Goal: Task Accomplishment & Management: Manage account settings

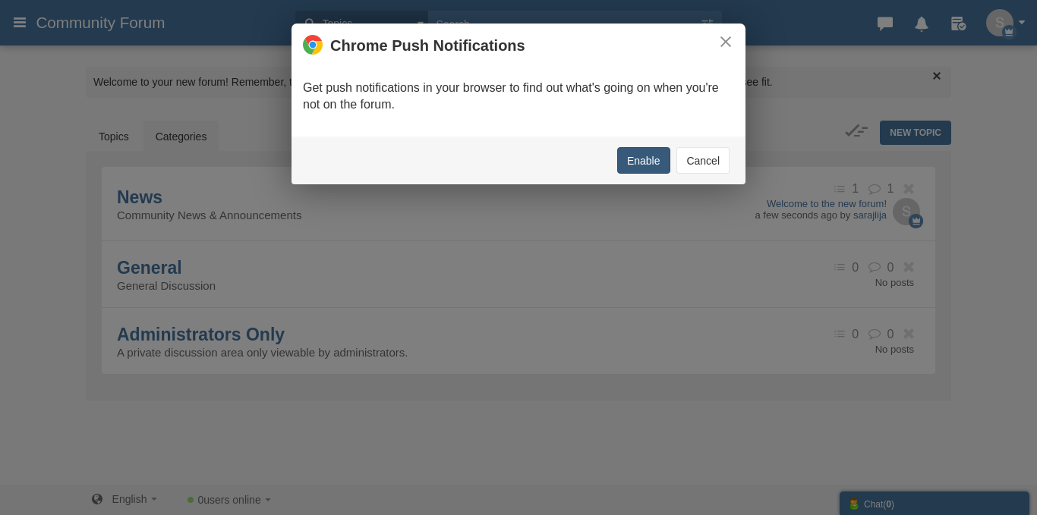
click at [650, 163] on button "Enable" at bounding box center [643, 160] width 53 height 27
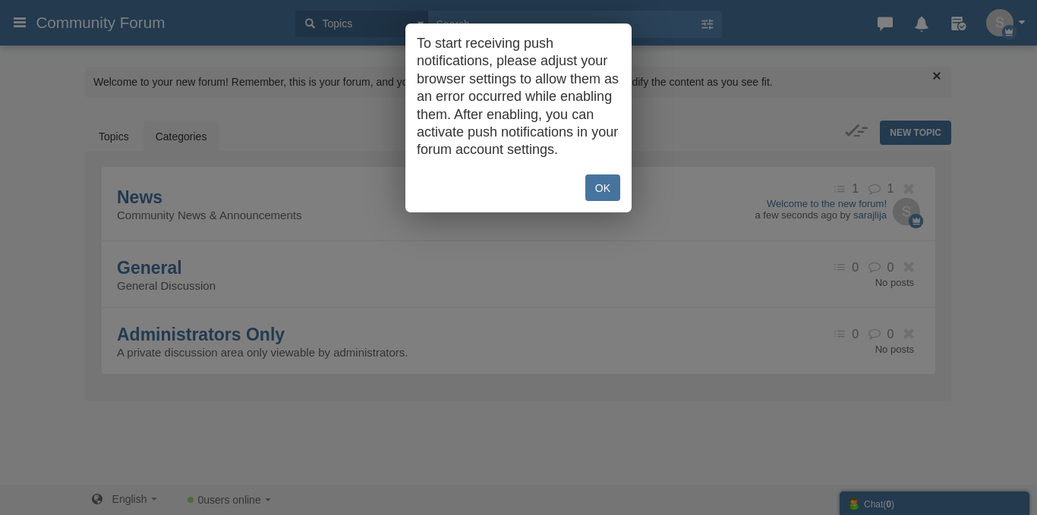
click at [611, 192] on link "OK" at bounding box center [602, 188] width 35 height 27
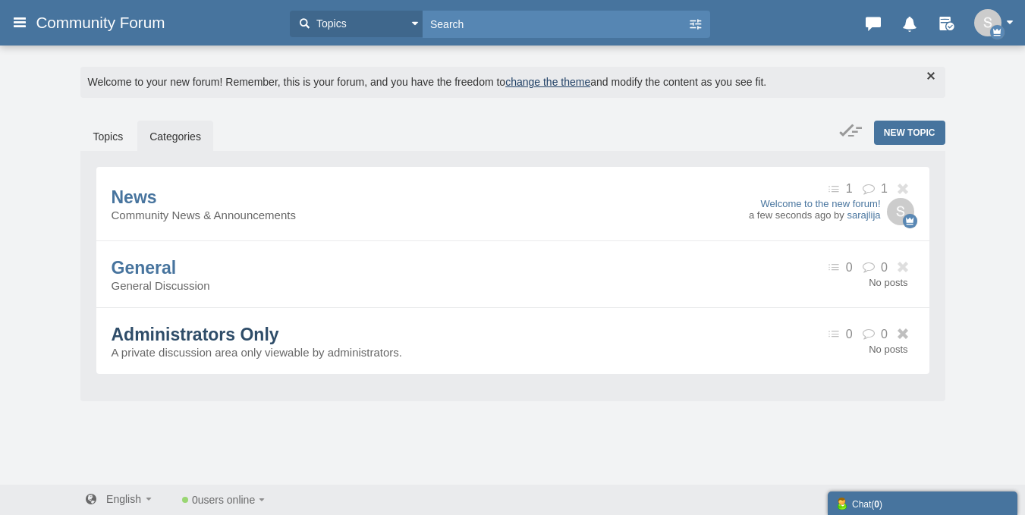
click at [197, 339] on span "Administrators Only" at bounding box center [196, 335] width 168 height 20
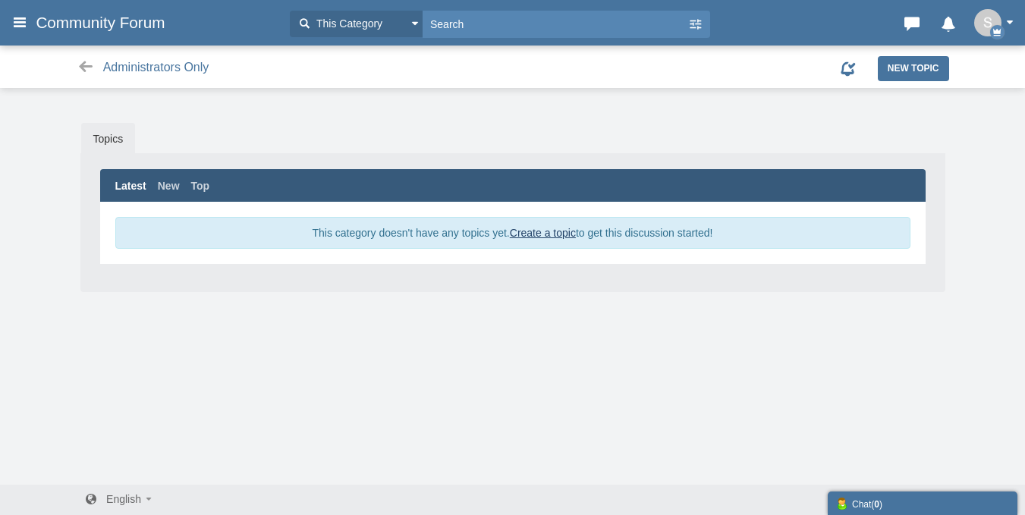
click at [999, 20] on img "button" at bounding box center [987, 22] width 27 height 27
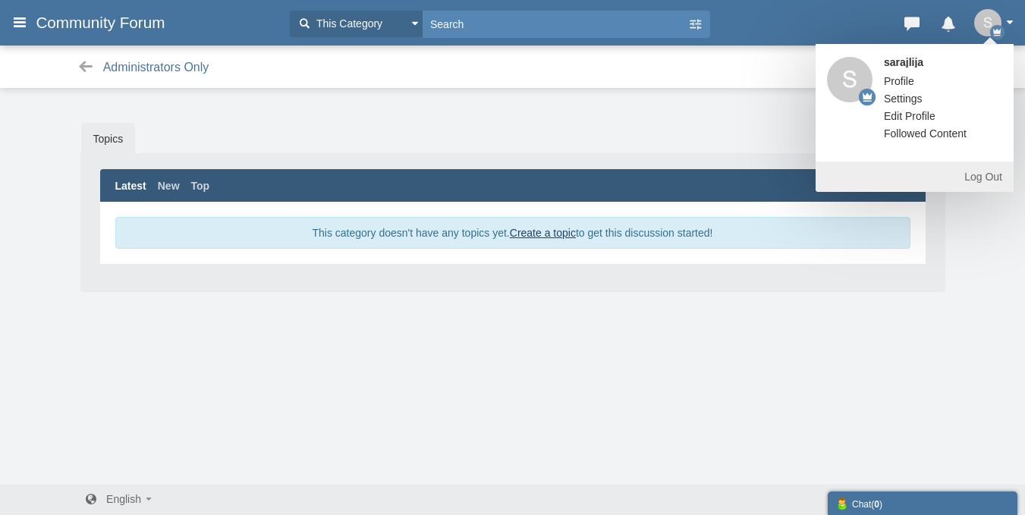
click at [905, 77] on span "Profile" at bounding box center [899, 81] width 30 height 12
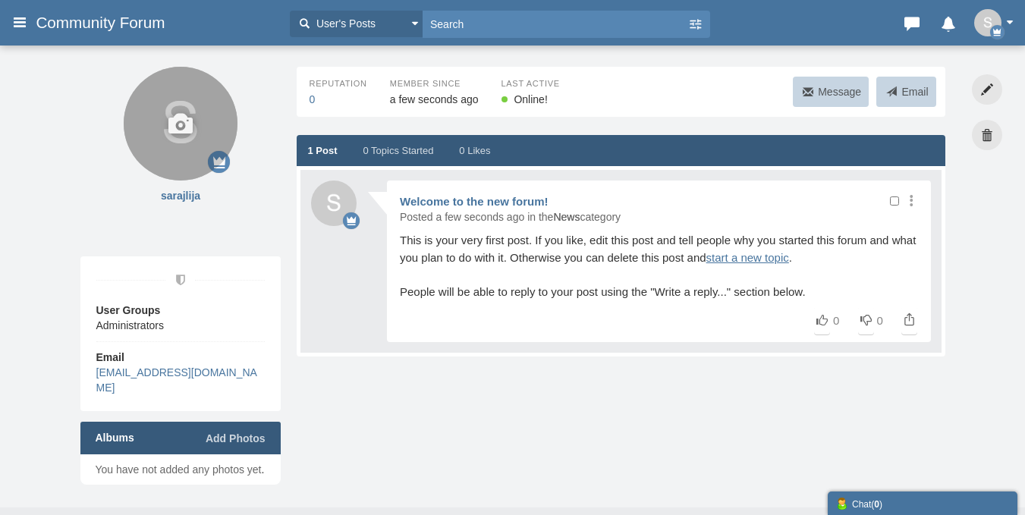
click at [183, 153] on icon at bounding box center [181, 124] width 114 height 114
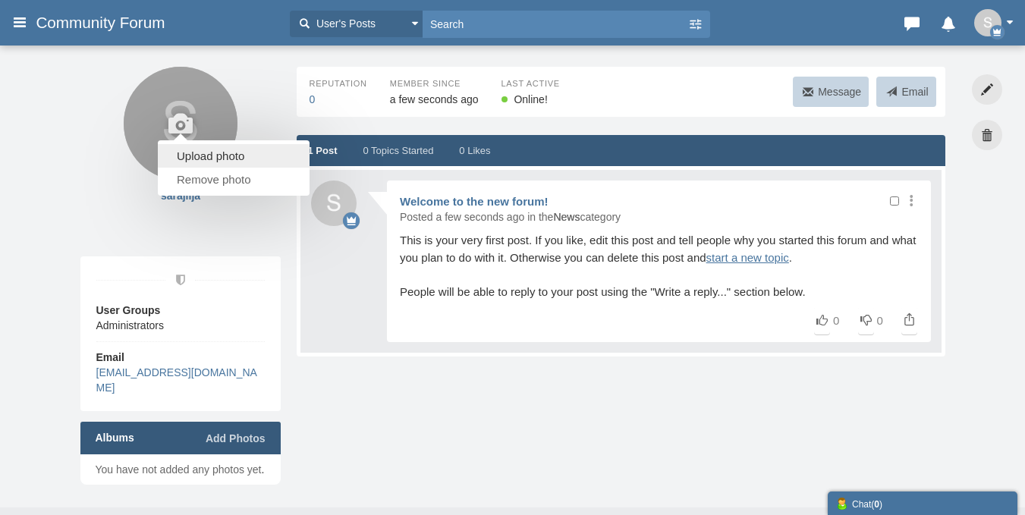
click at [187, 159] on link "Upload photo" at bounding box center [234, 156] width 152 height 24
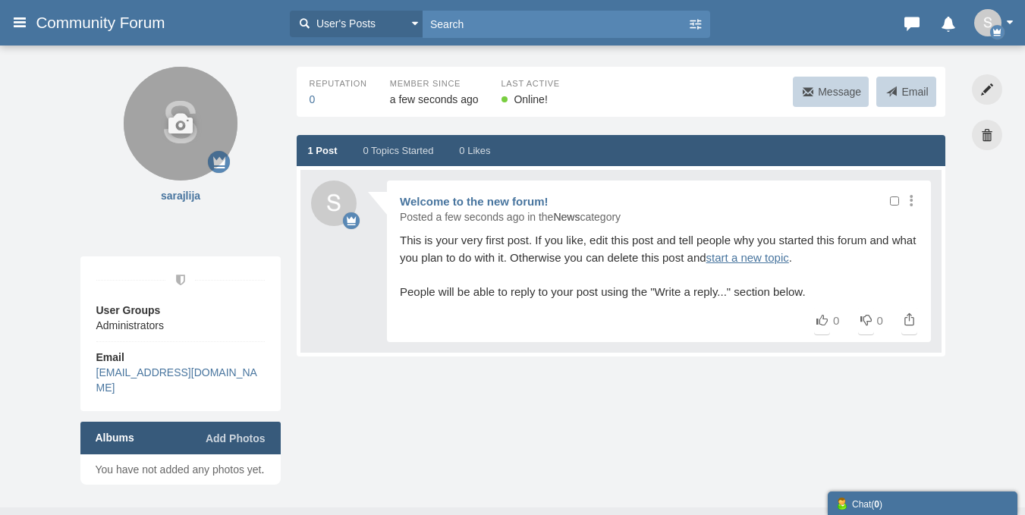
type input "C:\fakepath\4-77.jpg"
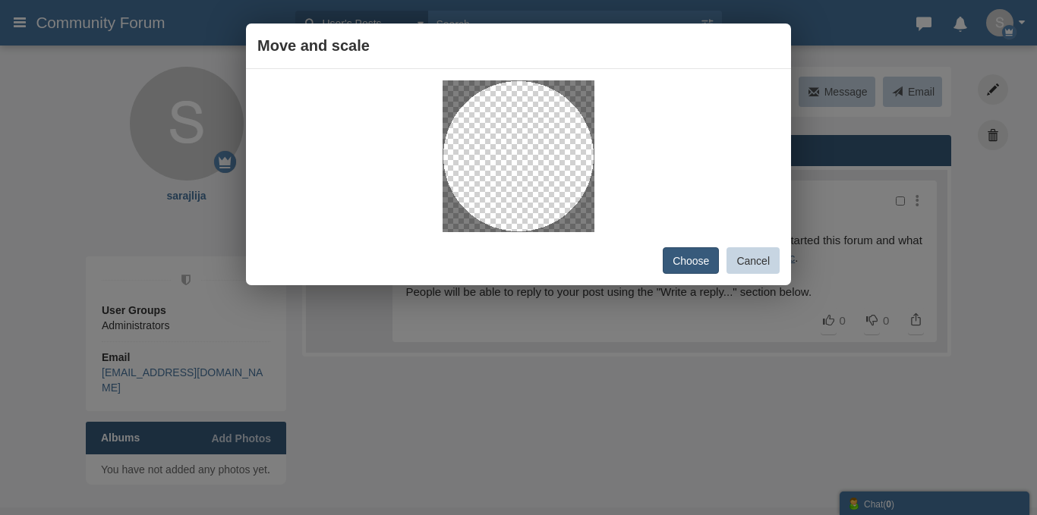
click at [707, 263] on button "Choose" at bounding box center [691, 260] width 56 height 27
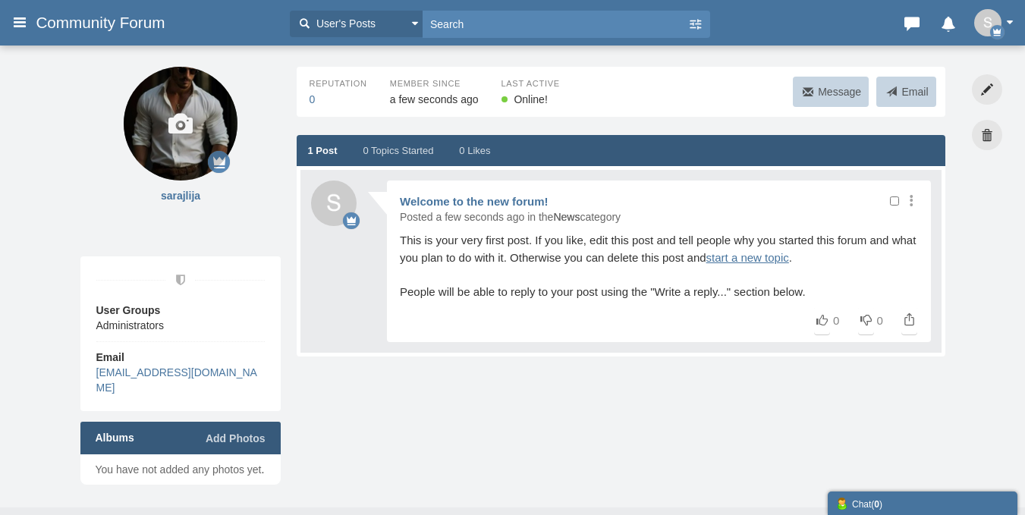
drag, startPoint x: 200, startPoint y: 116, endPoint x: 201, endPoint y: 142, distance: 25.8
click at [201, 142] on icon at bounding box center [181, 124] width 114 height 114
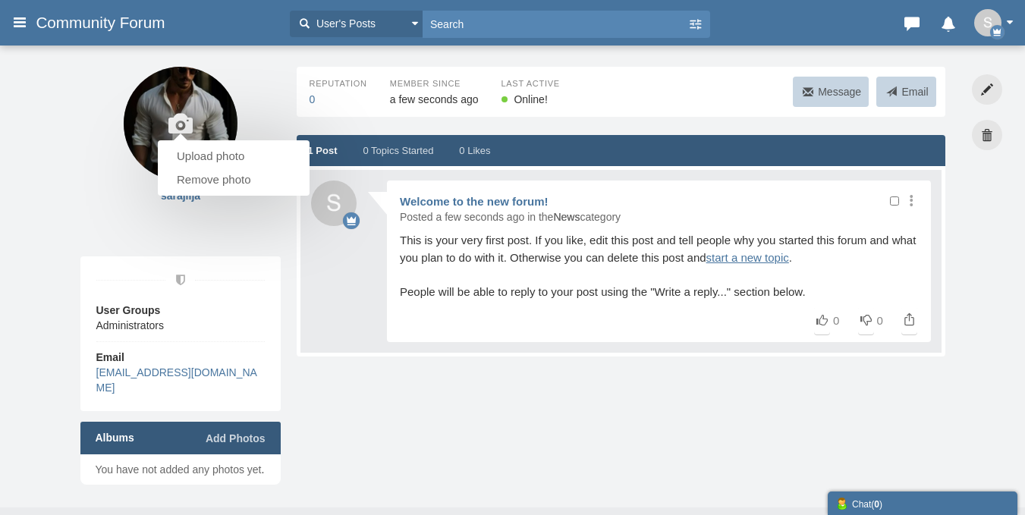
click at [184, 140] on ul "Upload photo Remove photo" at bounding box center [234, 167] width 152 height 55
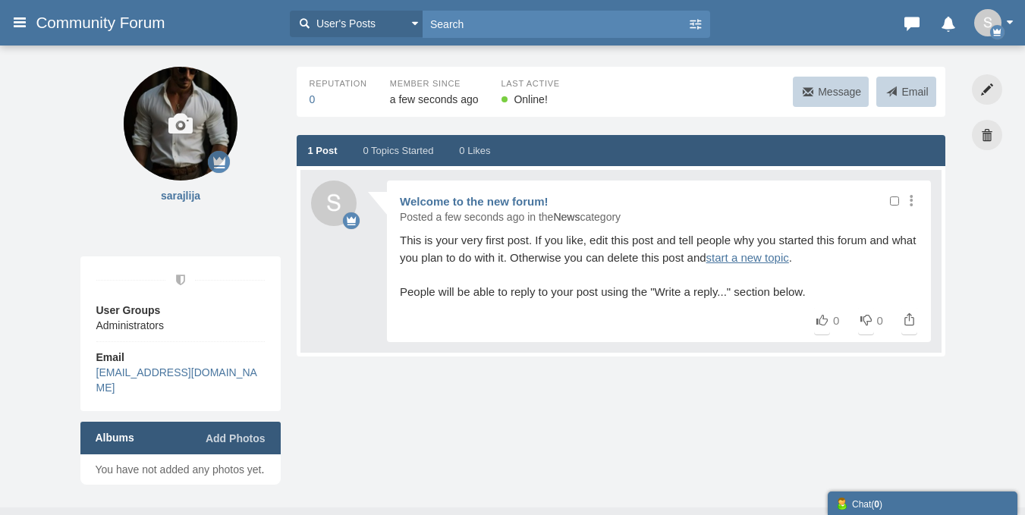
click at [187, 131] on icon at bounding box center [181, 124] width 114 height 114
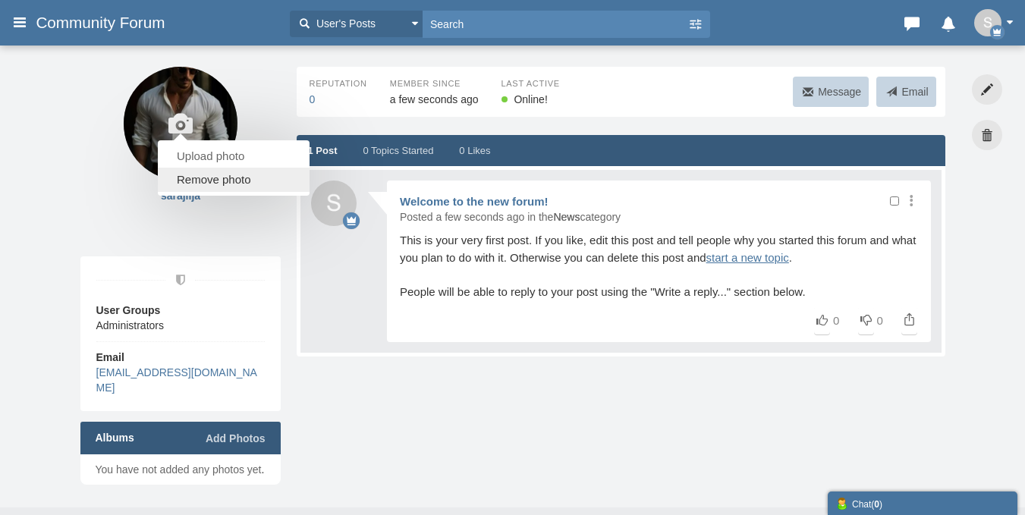
click at [215, 184] on link "Remove photo" at bounding box center [234, 180] width 152 height 24
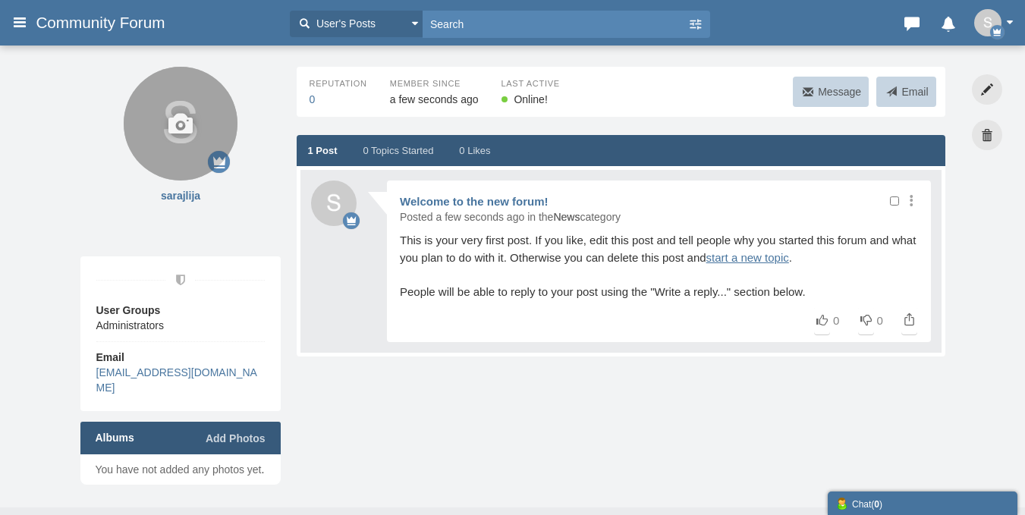
click at [188, 137] on icon at bounding box center [181, 124] width 114 height 114
type input "C:\fakepath\savrsen-muskarac-umjetna-inteligencija.jpg"
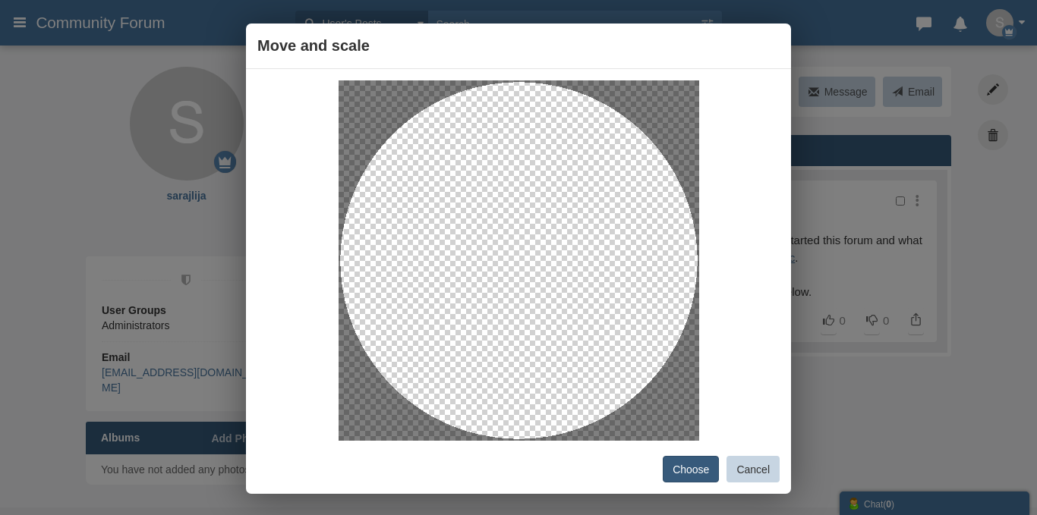
click at [681, 469] on button "Choose" at bounding box center [691, 469] width 56 height 27
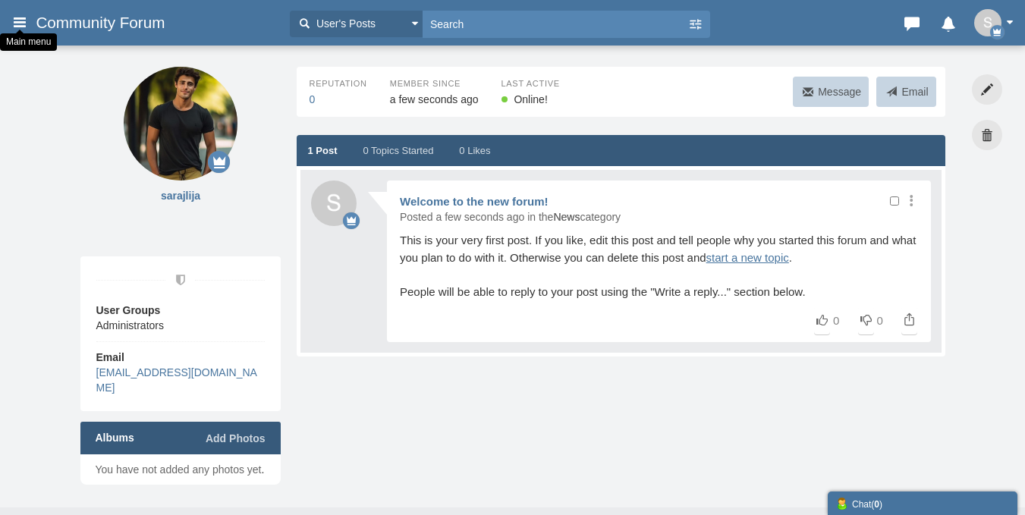
click at [20, 23] on icon at bounding box center [19, 21] width 17 height 27
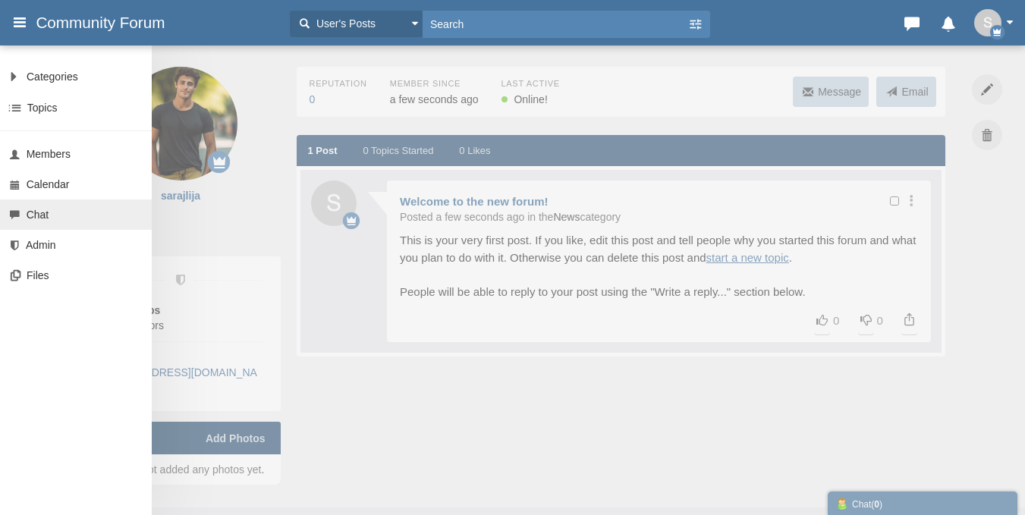
click at [43, 216] on span "Chat" at bounding box center [38, 215] width 23 height 12
click at [64, 77] on span "Categories" at bounding box center [53, 77] width 52 height 12
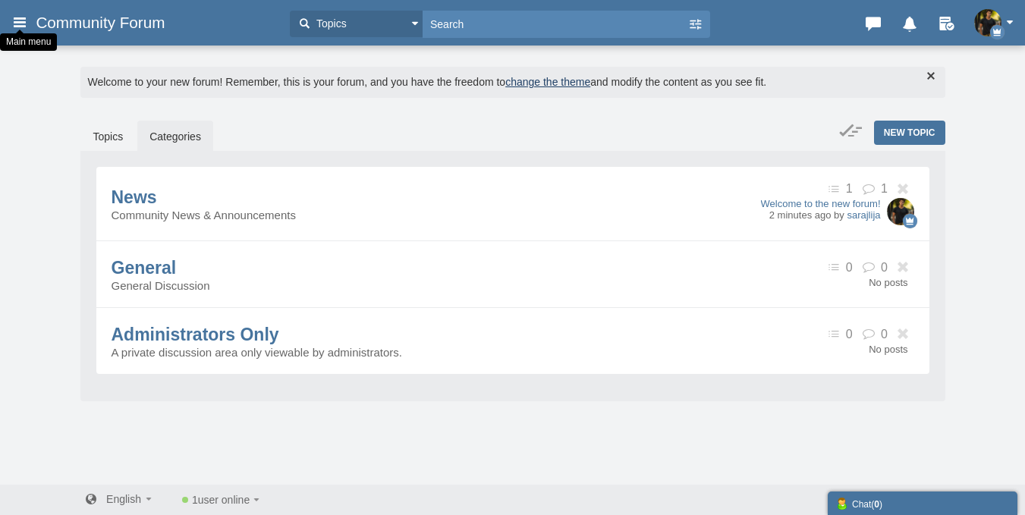
click at [22, 20] on icon at bounding box center [19, 21] width 17 height 27
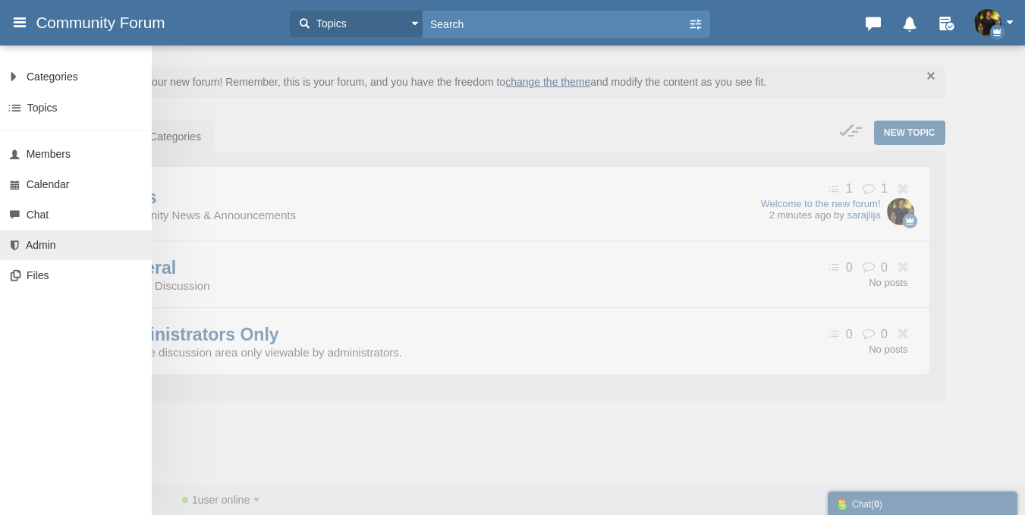
click at [48, 247] on span "Admin" at bounding box center [41, 245] width 30 height 12
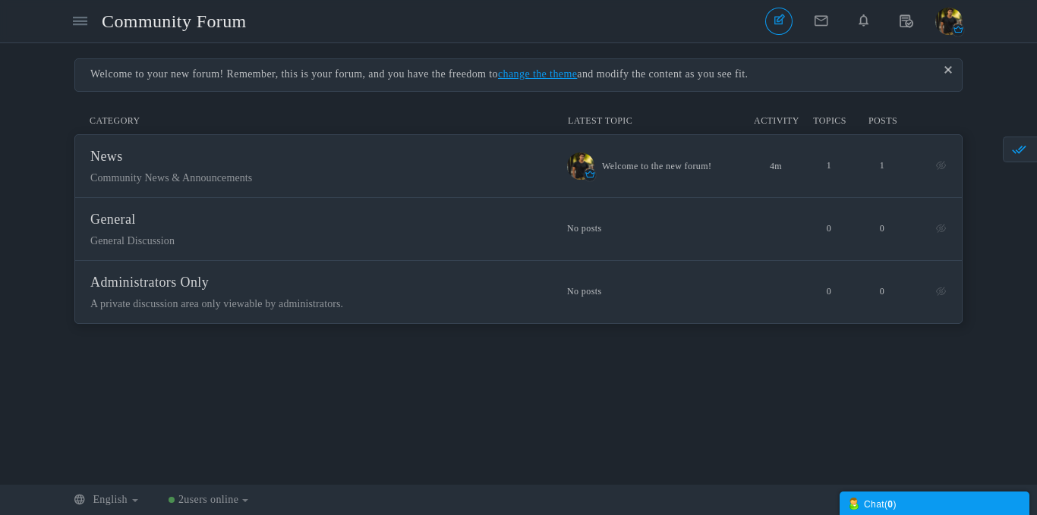
click at [216, 496] on span "users online" at bounding box center [211, 499] width 55 height 11
click at [310, 454] on span "1" at bounding box center [308, 455] width 15 height 15
click at [247, 363] on link "sarajlija" at bounding box center [237, 360] width 36 height 12
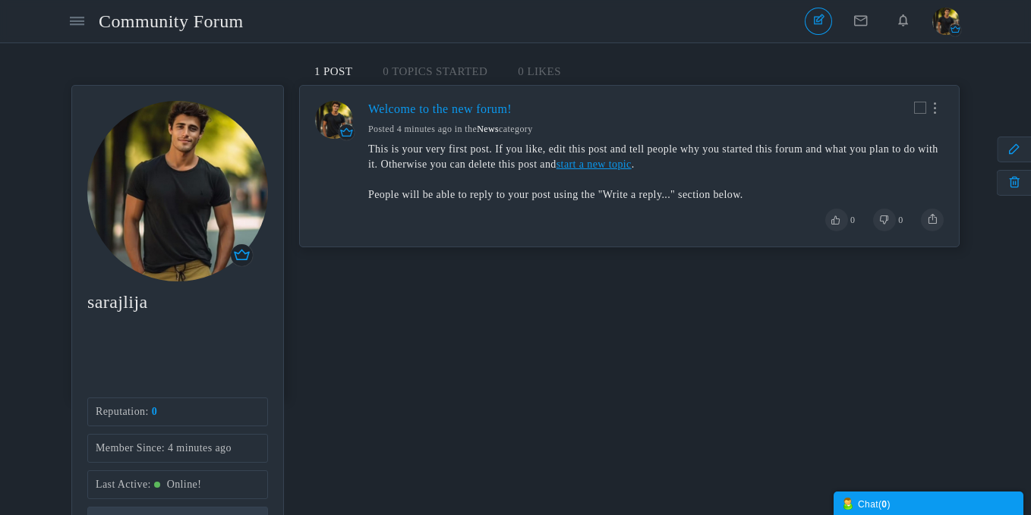
click at [947, 27] on img "button" at bounding box center [945, 21] width 27 height 27
click at [876, 117] on link "Edit Profile" at bounding box center [895, 107] width 126 height 27
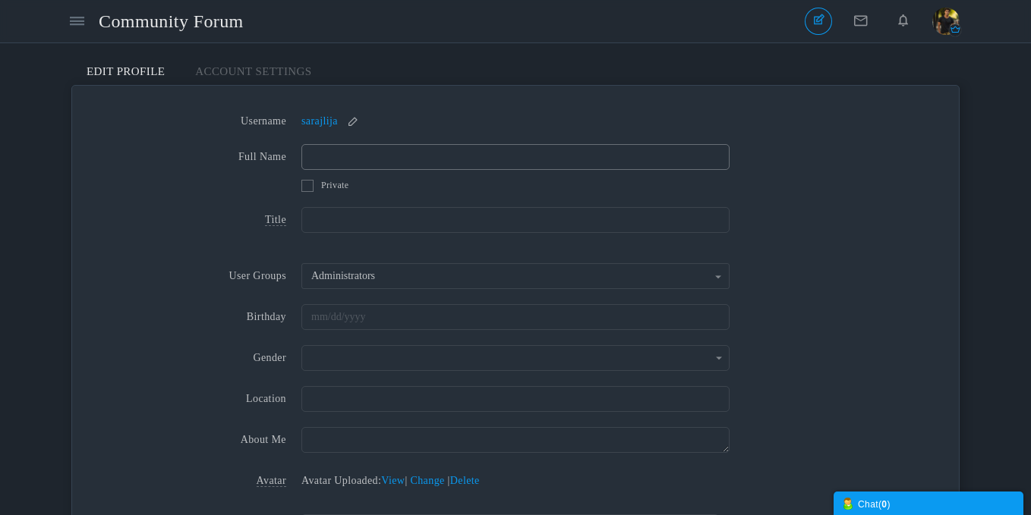
click at [350, 154] on input "Full Name" at bounding box center [515, 157] width 428 height 26
type input "[PERSON_NAME]"
click at [346, 310] on input "text" at bounding box center [515, 317] width 428 height 26
click at [350, 238] on td "22" at bounding box center [340, 239] width 23 height 23
click at [373, 319] on input "09/22/2025" at bounding box center [515, 317] width 428 height 26
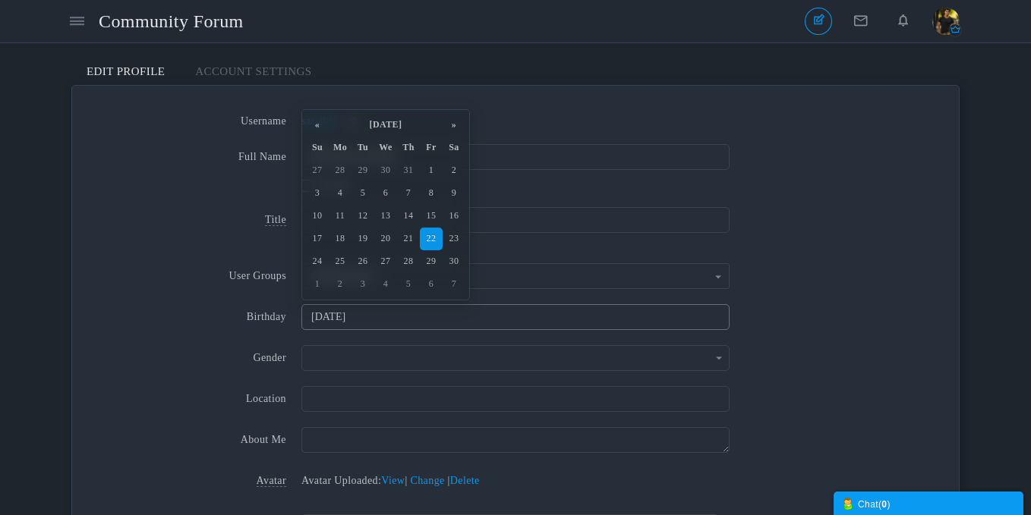
type input "09/22/2000"
click at [975, 353] on div "Messages are turned off. Enable them to send or receive messages. Enable Messag…" at bounding box center [515, 389] width 1031 height 662
click at [319, 356] on input "text" at bounding box center [515, 358] width 428 height 26
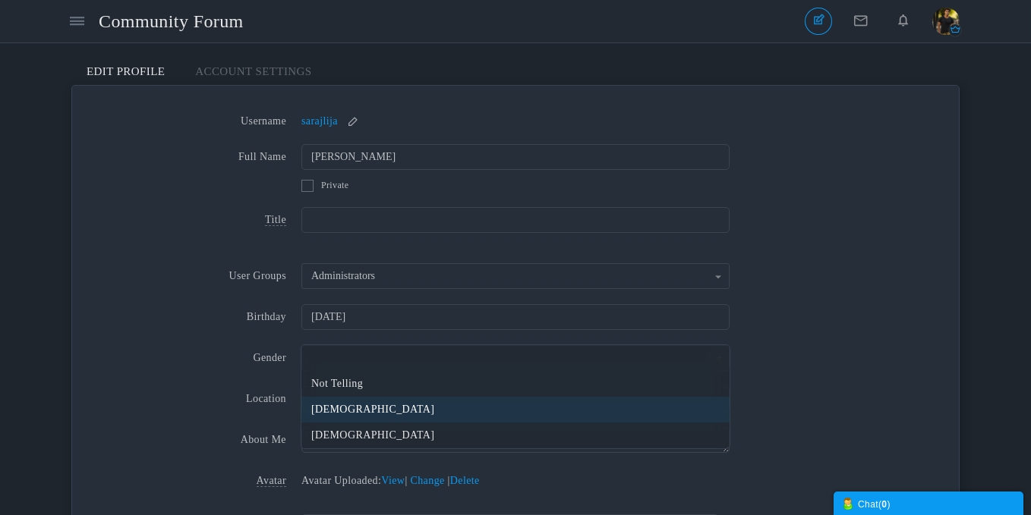
click at [329, 409] on li "Male" at bounding box center [515, 410] width 428 height 26
type input "Male"
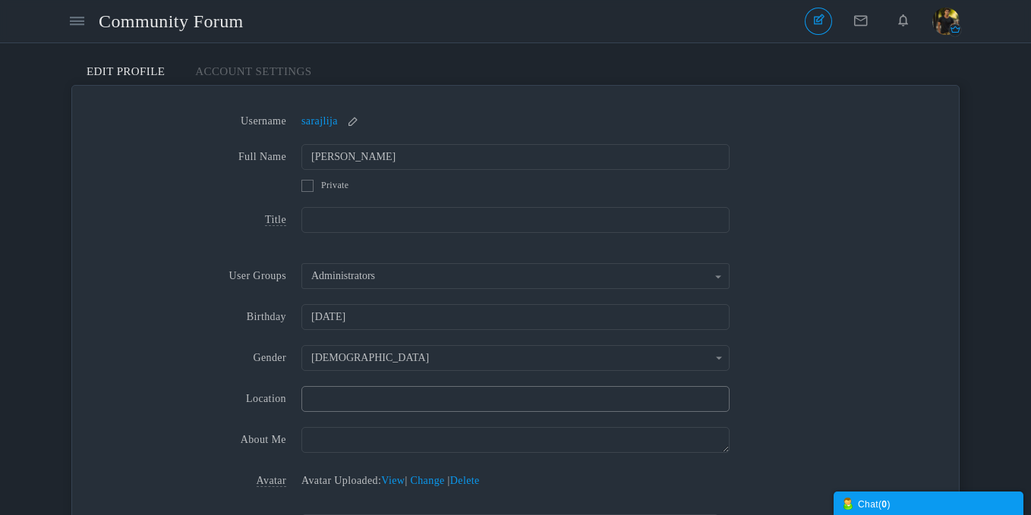
click at [330, 396] on input "Gender" at bounding box center [515, 399] width 428 height 26
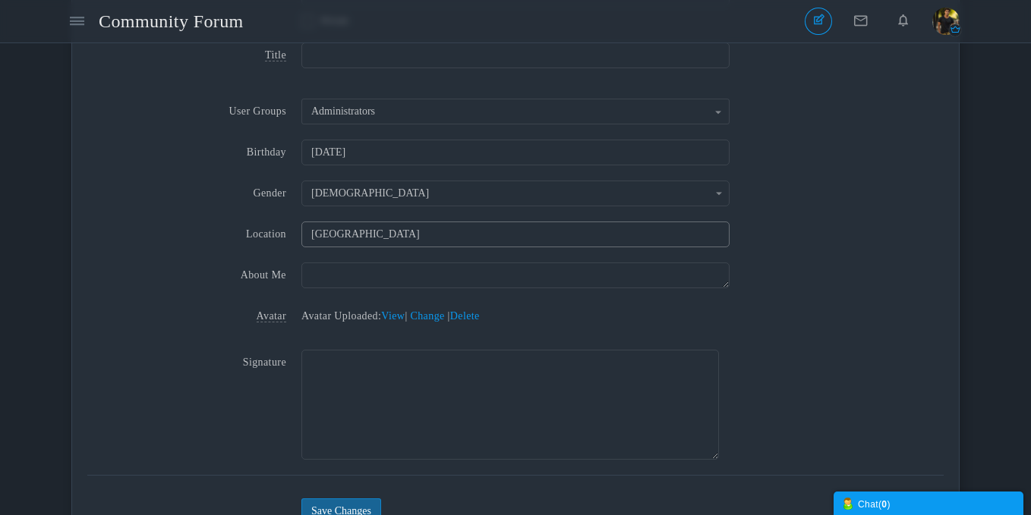
scroll to position [250, 0]
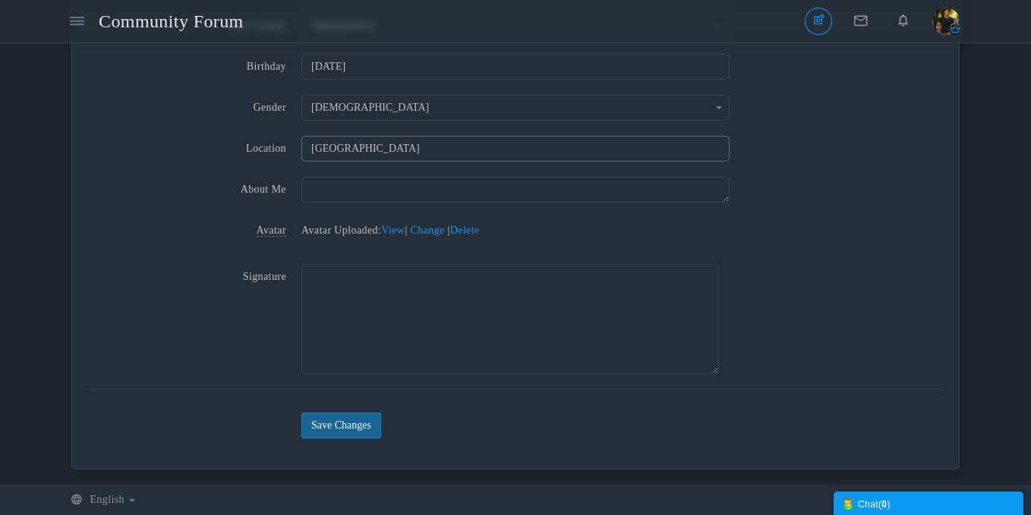
type input "Sarajevo"
click at [358, 430] on button "Save Changes" at bounding box center [341, 426] width 80 height 26
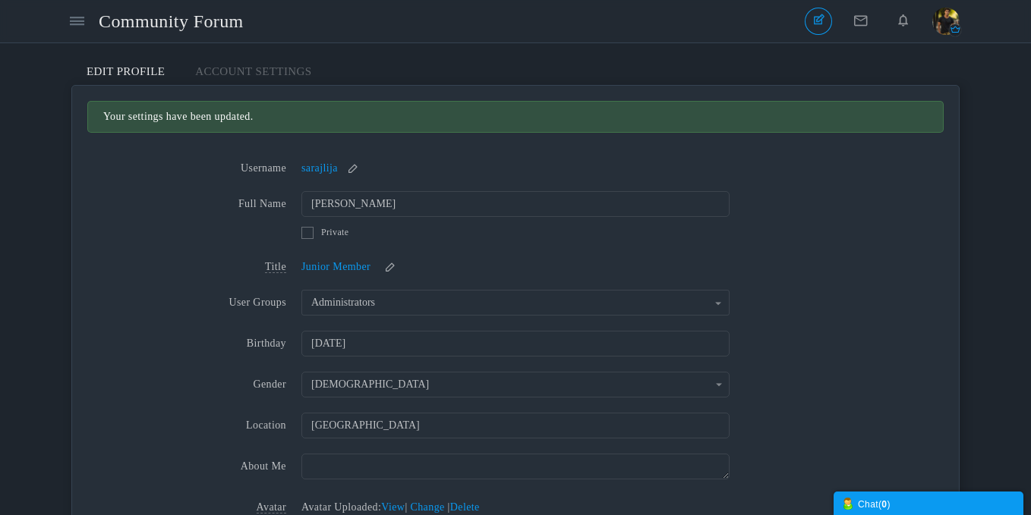
scroll to position [277, 0]
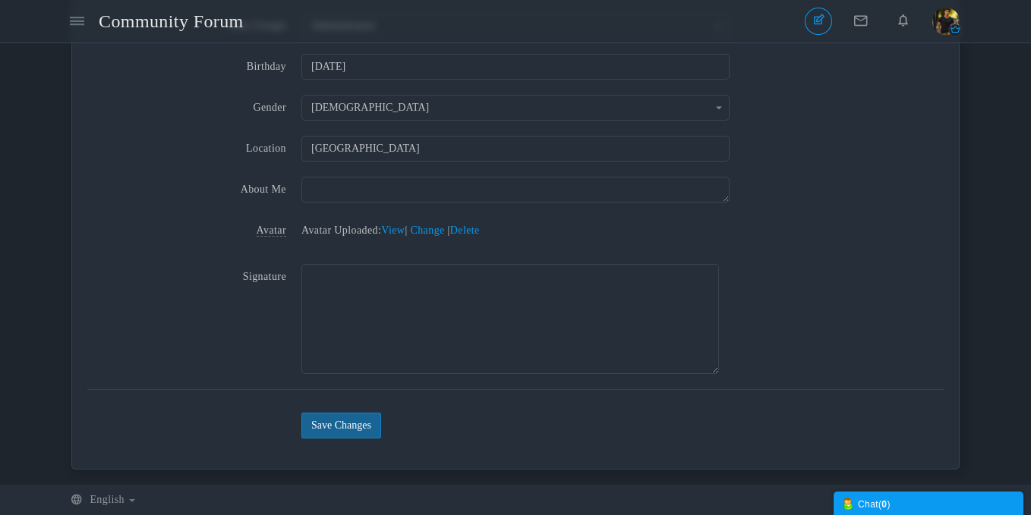
click at [138, 493] on div "English Bahasa Indonesia български език Czech Dansk Deutsch English Español Fin…" at bounding box center [515, 500] width 888 height 30
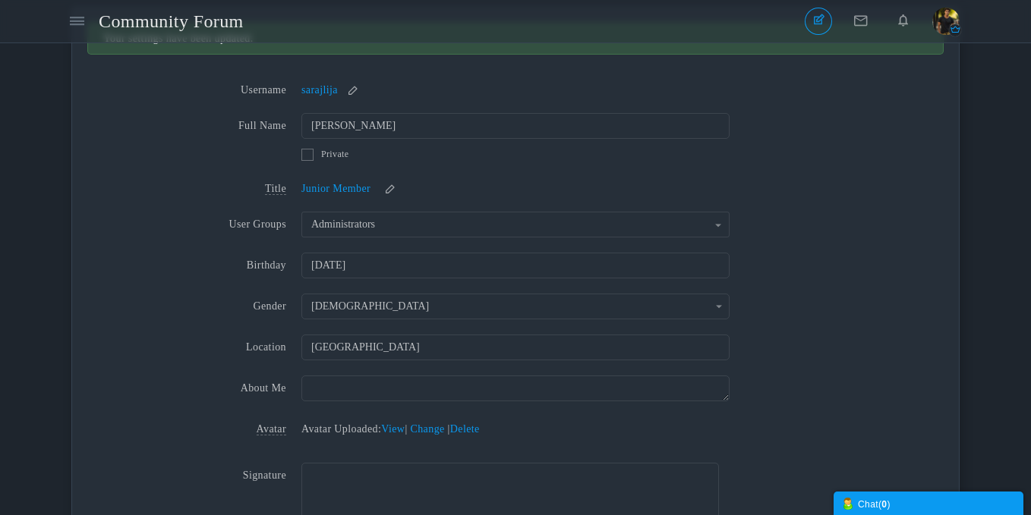
scroll to position [67, 0]
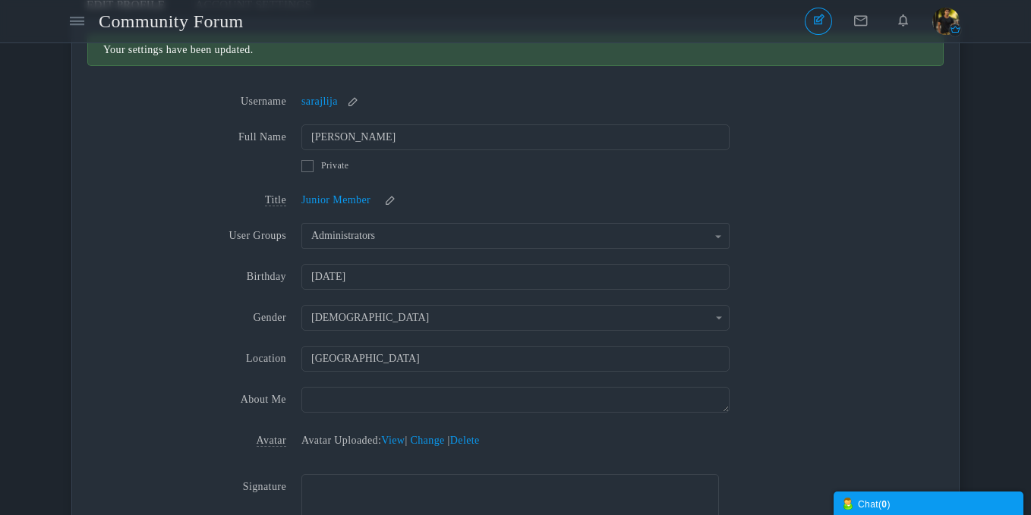
click at [946, 28] on img "button" at bounding box center [945, 21] width 27 height 27
click at [883, 86] on link "Settings" at bounding box center [895, 80] width 126 height 27
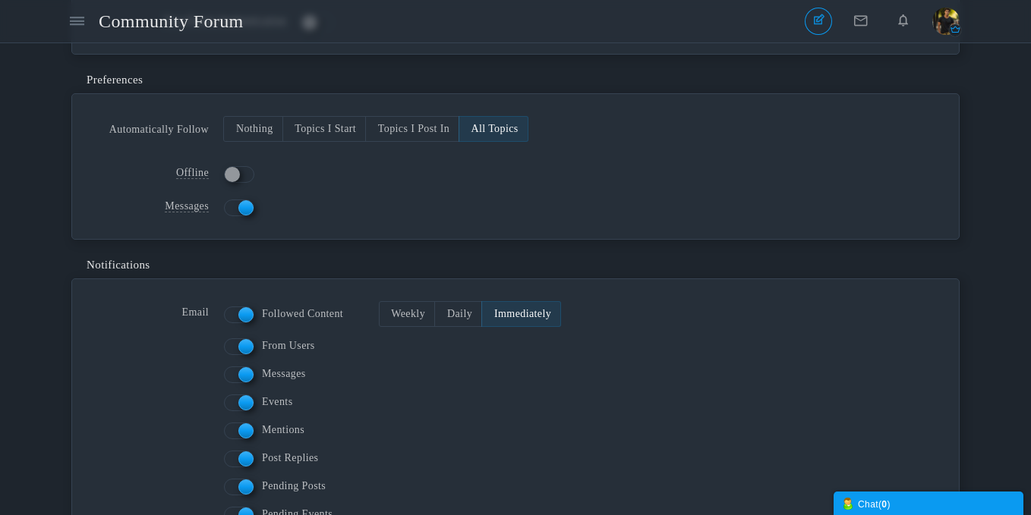
scroll to position [14, 0]
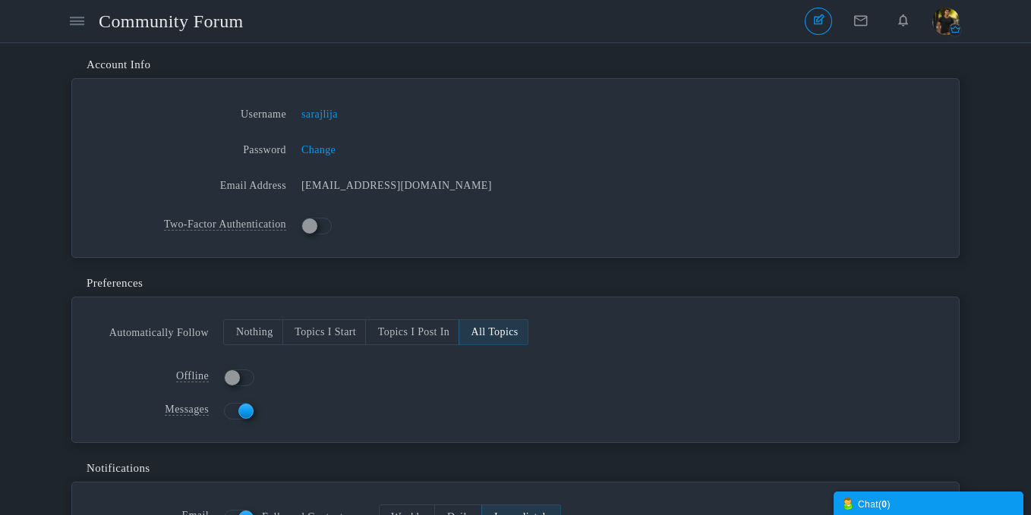
click at [940, 29] on img "button" at bounding box center [945, 21] width 27 height 27
click at [896, 115] on link "Edit Profile" at bounding box center [895, 107] width 126 height 27
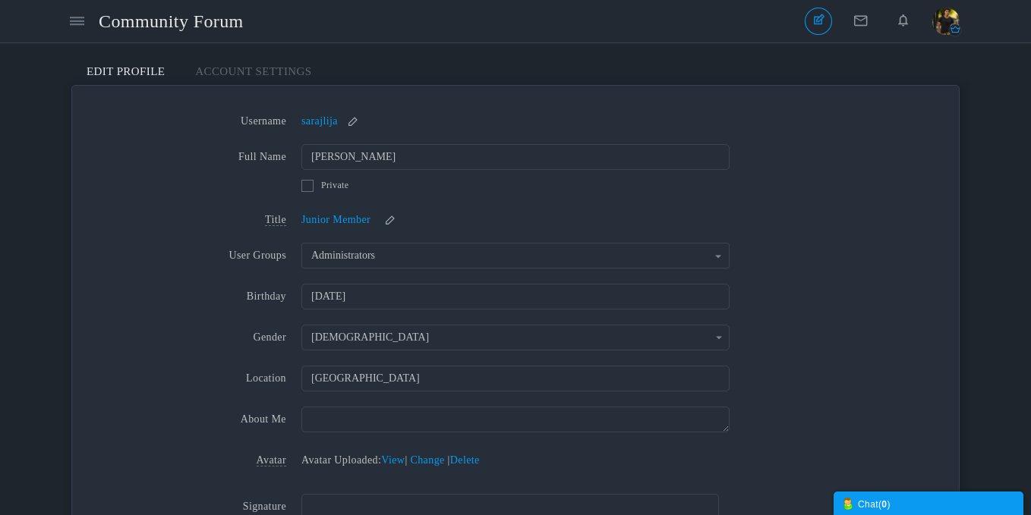
click at [943, 32] on img "button" at bounding box center [945, 21] width 27 height 27
click at [151, 30] on span "Community Forum" at bounding box center [177, 21] width 156 height 35
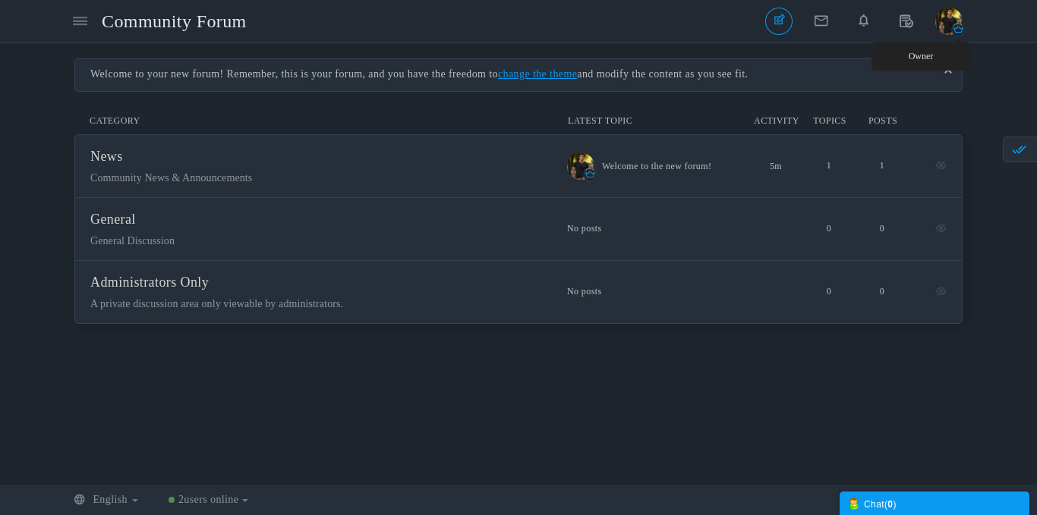
click at [954, 27] on icon "button" at bounding box center [958, 30] width 12 height 12
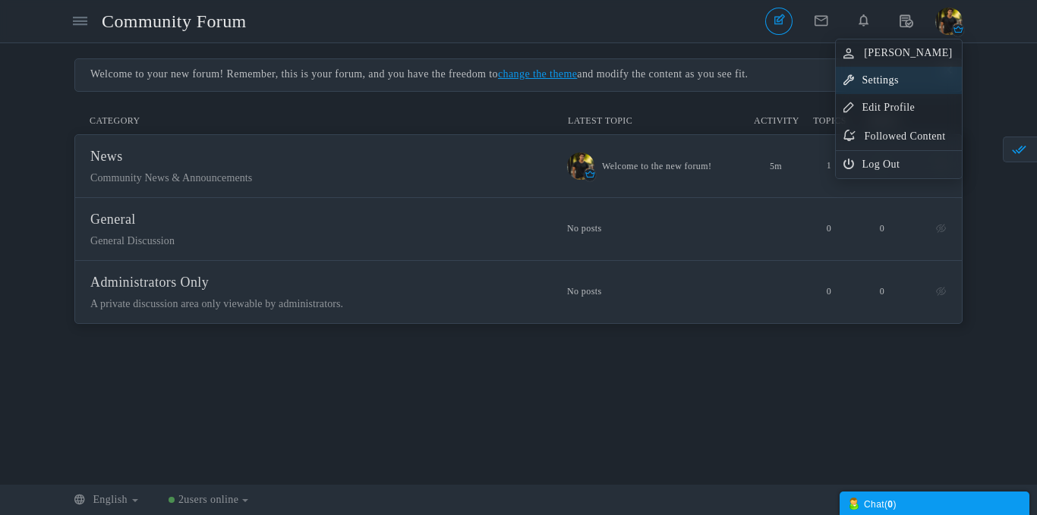
click at [892, 83] on link "Settings" at bounding box center [899, 80] width 126 height 27
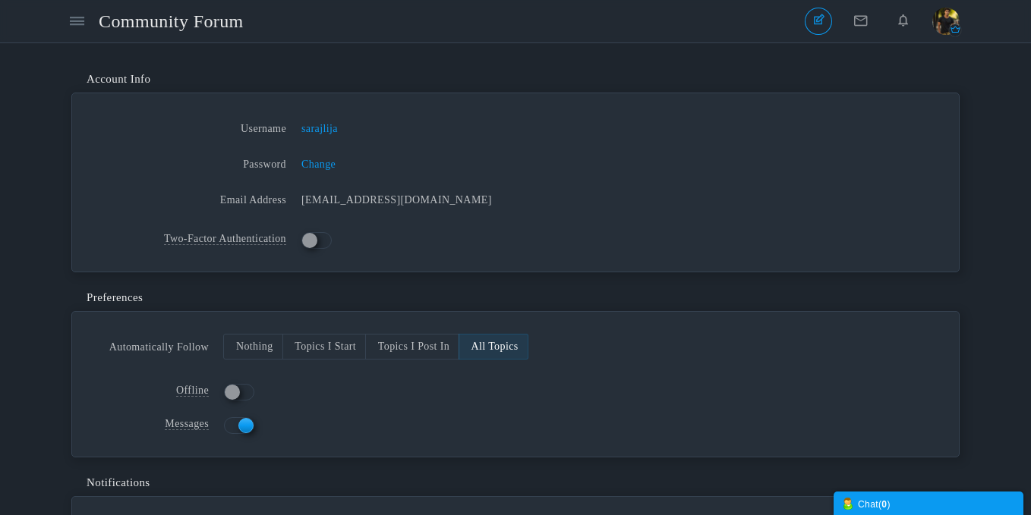
click at [194, 27] on span "Community Forum" at bounding box center [177, 21] width 156 height 35
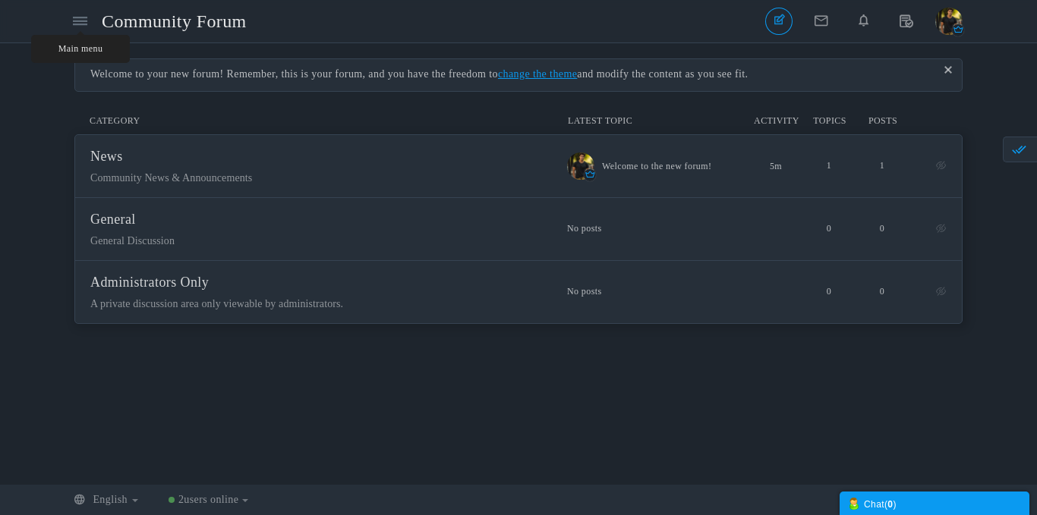
click at [81, 25] on icon at bounding box center [80, 20] width 14 height 13
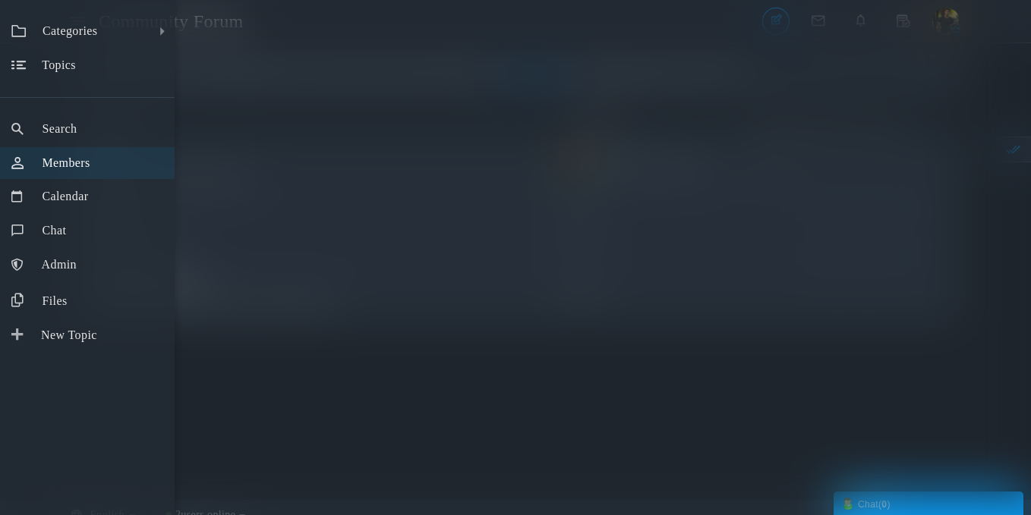
click at [90, 165] on span "Members" at bounding box center [66, 162] width 48 height 13
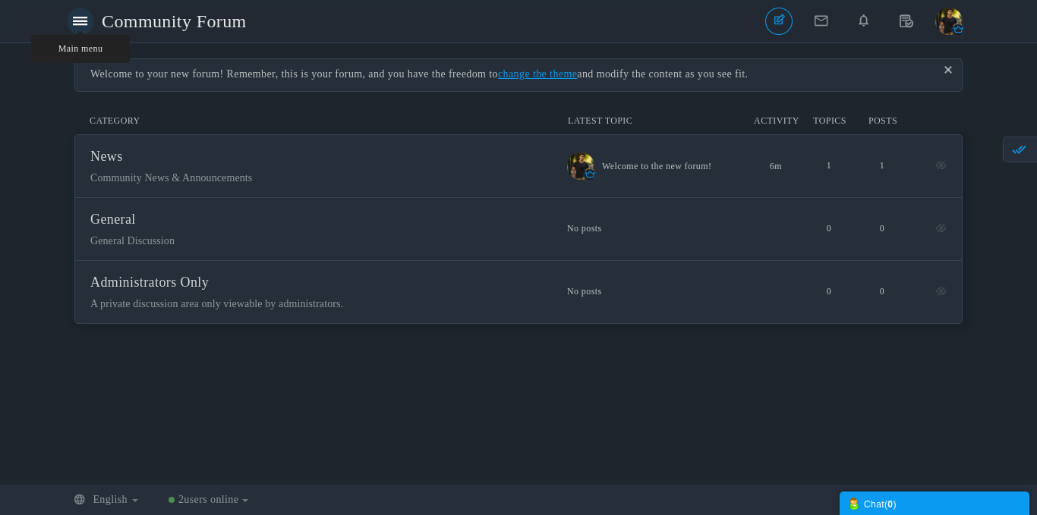
click at [79, 27] on icon at bounding box center [80, 20] width 14 height 13
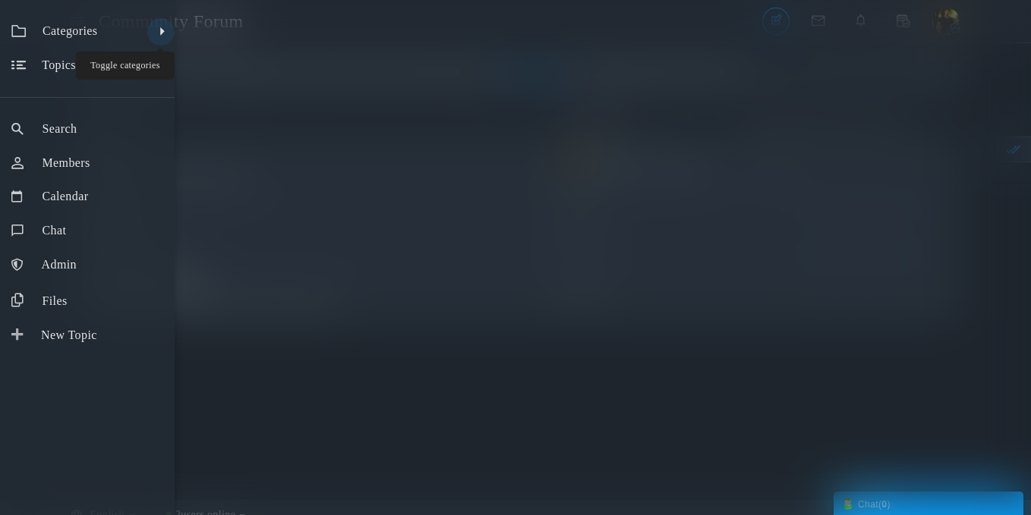
click at [163, 32] on link at bounding box center [160, 31] width 27 height 27
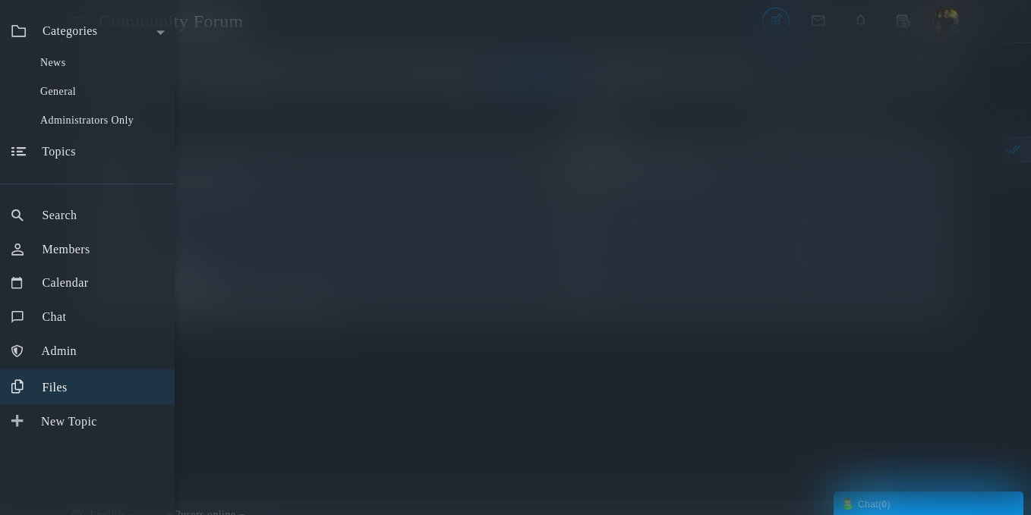
click at [61, 394] on span "Files" at bounding box center [54, 387] width 25 height 13
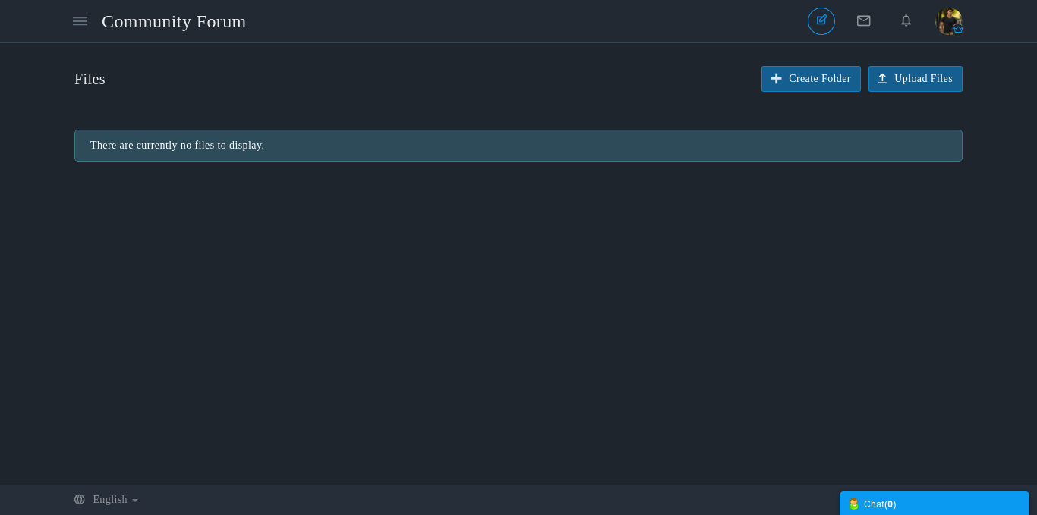
click at [909, 80] on span "Upload Files" at bounding box center [923, 78] width 58 height 11
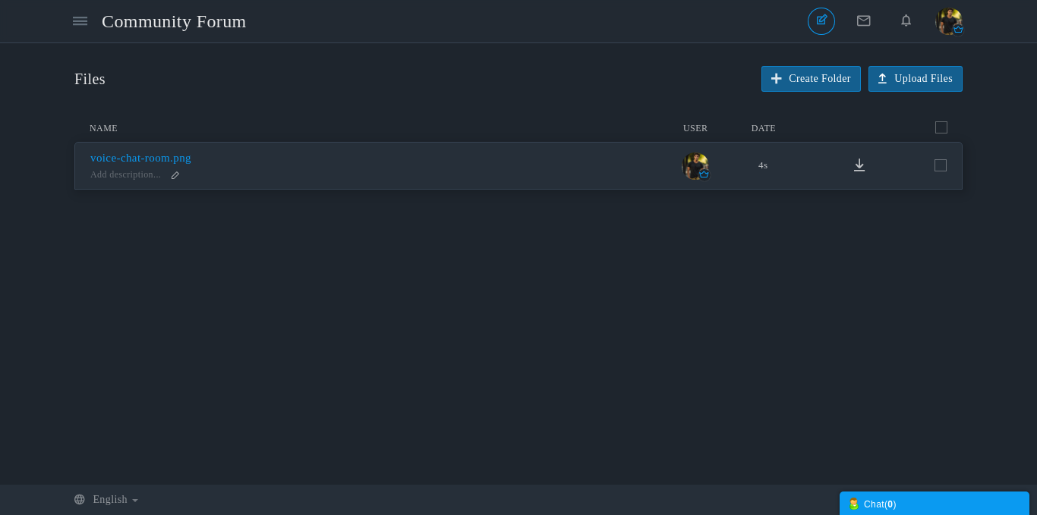
click at [190, 159] on span "voice-chat-room.png" at bounding box center [140, 158] width 101 height 12
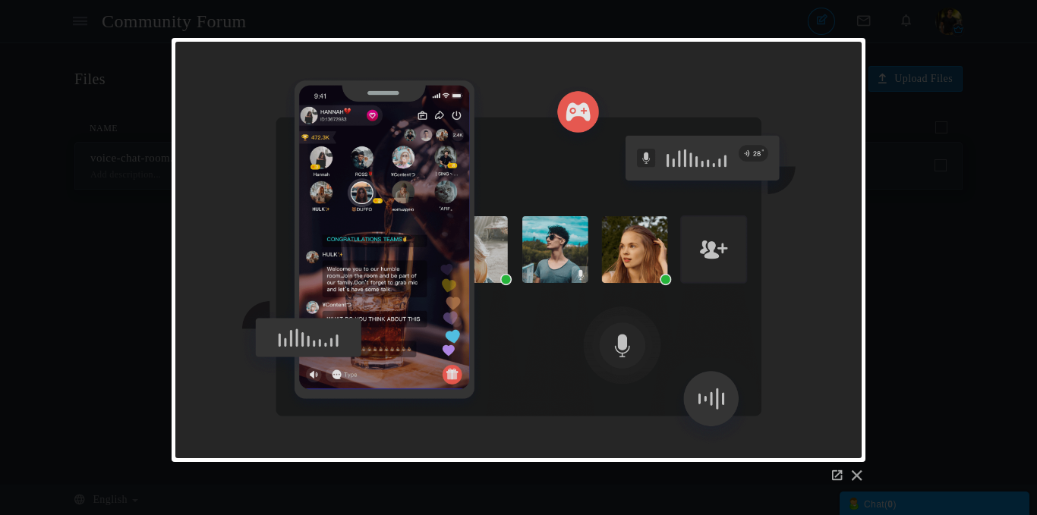
click at [858, 480] on link at bounding box center [856, 475] width 11 height 11
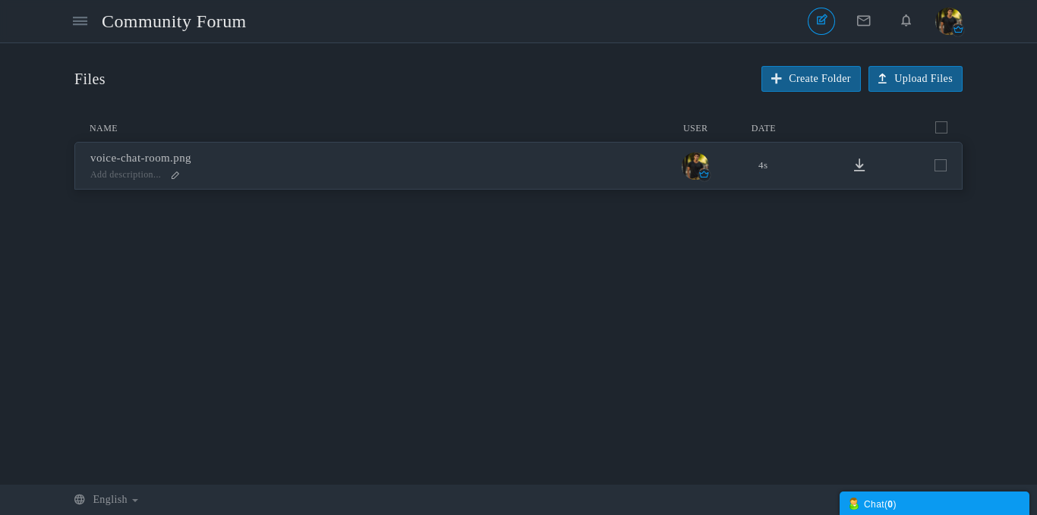
click at [950, 28] on img "button" at bounding box center [948, 21] width 27 height 27
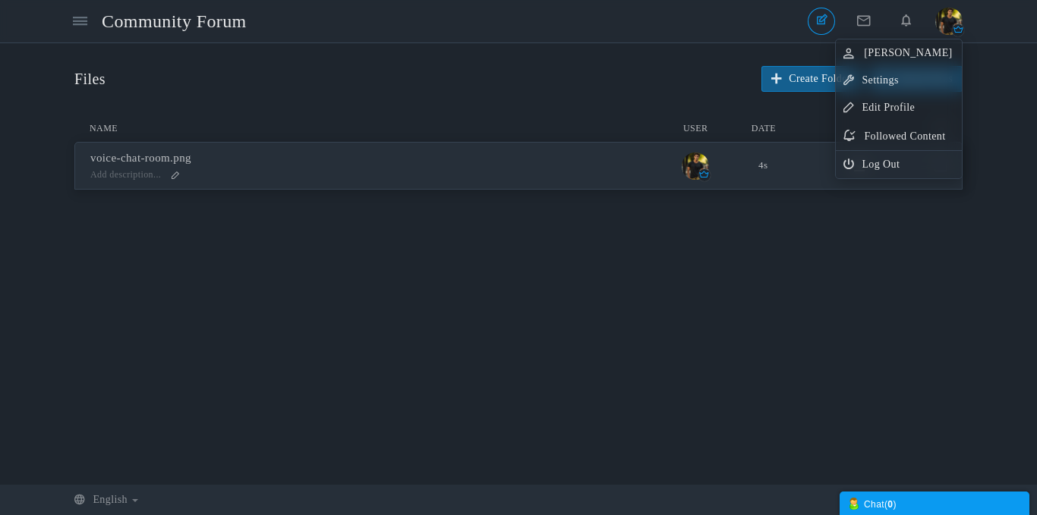
click at [881, 173] on link "Log Out" at bounding box center [899, 164] width 126 height 27
